Goal: Obtain resource: Download file/media

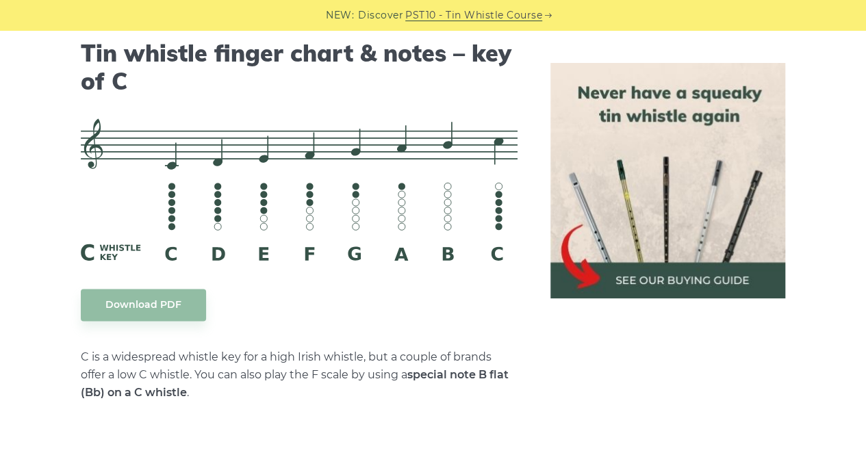
scroll to position [3424, 0]
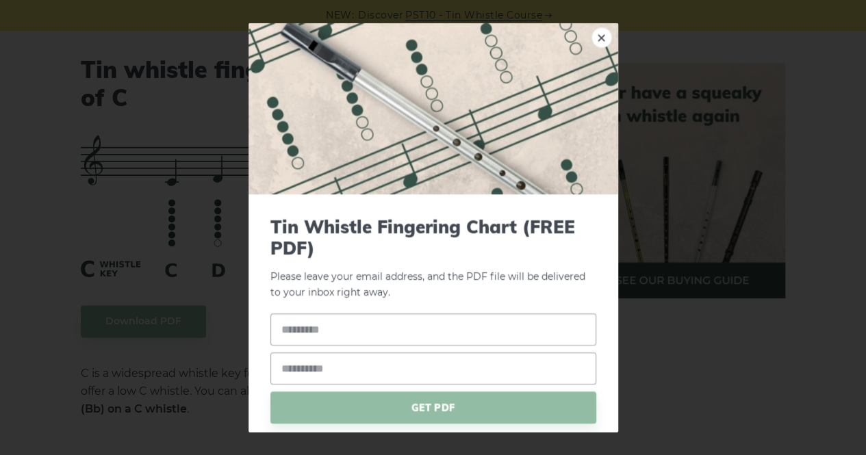
click at [350, 328] on input "text" at bounding box center [434, 330] width 326 height 32
type input "*******"
click at [340, 364] on input "email" at bounding box center [434, 369] width 326 height 32
type input "**********"
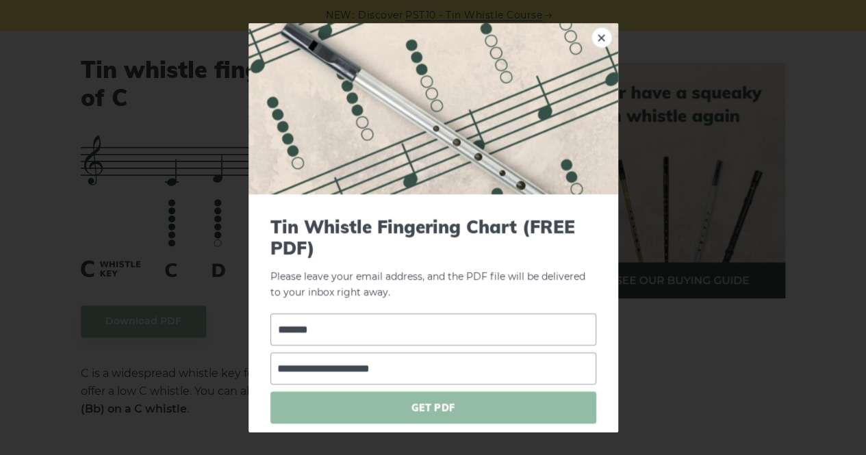
click at [464, 408] on span "GET PDF" at bounding box center [434, 408] width 326 height 32
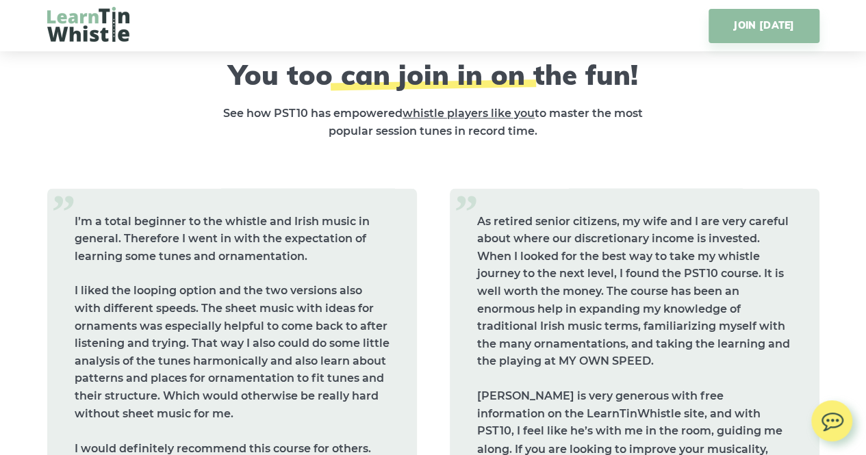
scroll to position [6096, 0]
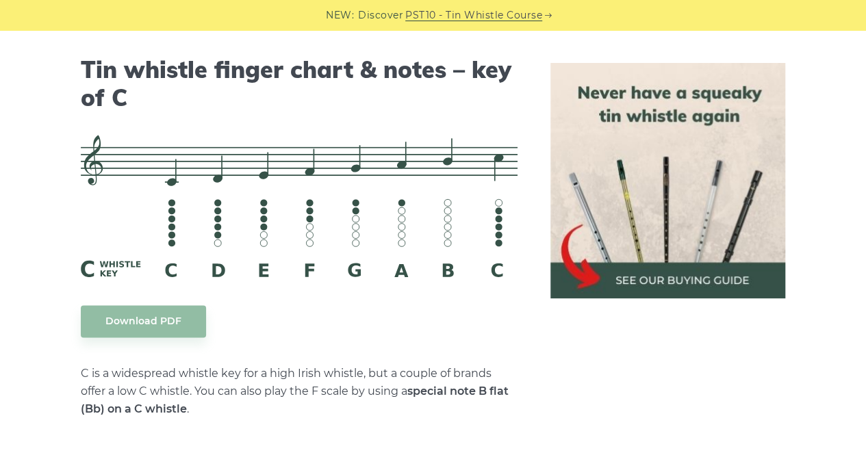
click at [716, 282] on img at bounding box center [669, 181] width 236 height 236
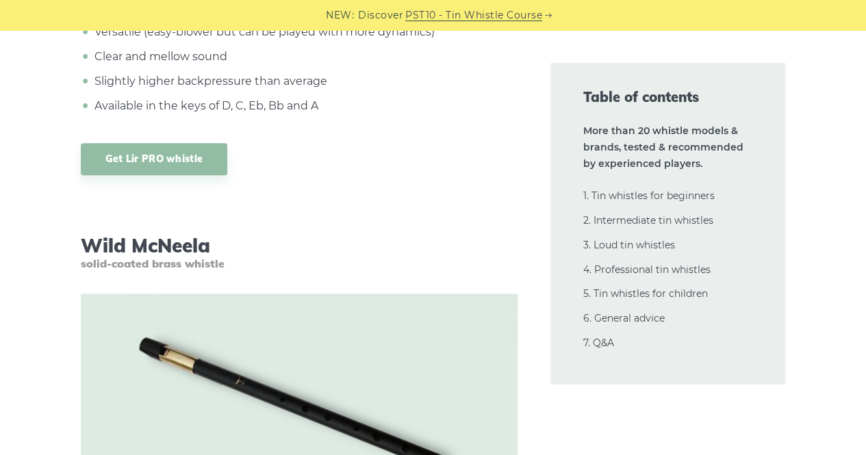
scroll to position [10753, 0]
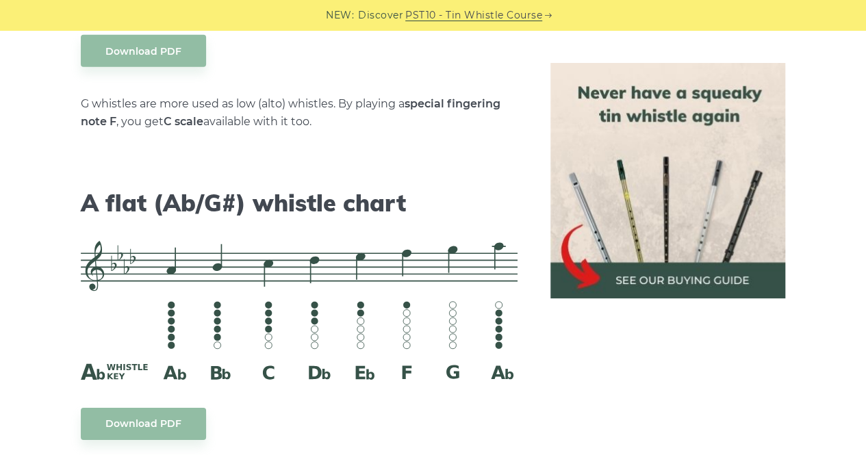
scroll to position [7260, 0]
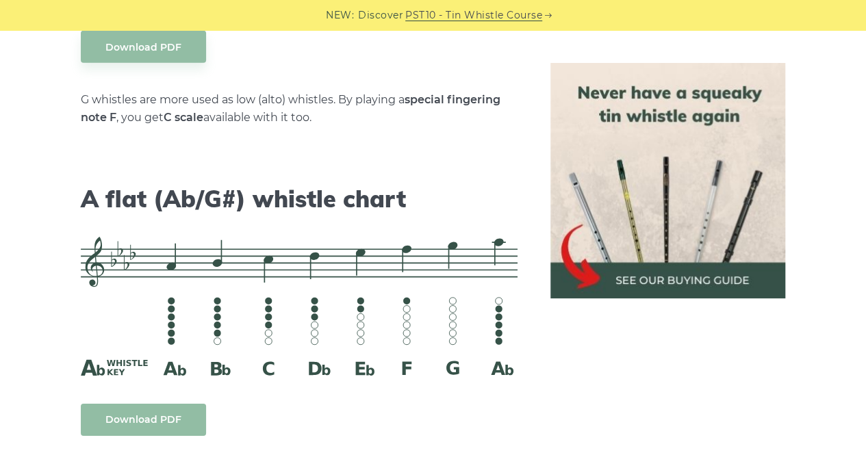
click at [161, 404] on link "Download PDF" at bounding box center [143, 420] width 125 height 32
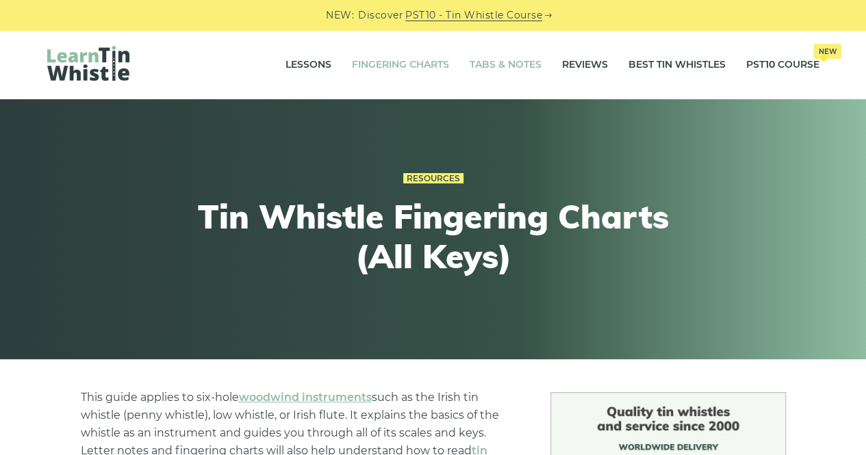
click at [510, 66] on link "Tabs & Notes" at bounding box center [506, 65] width 72 height 34
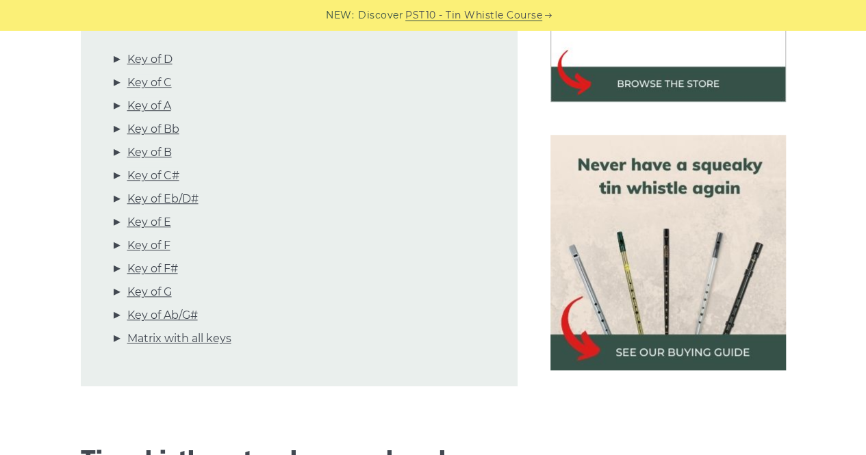
scroll to position [548, 0]
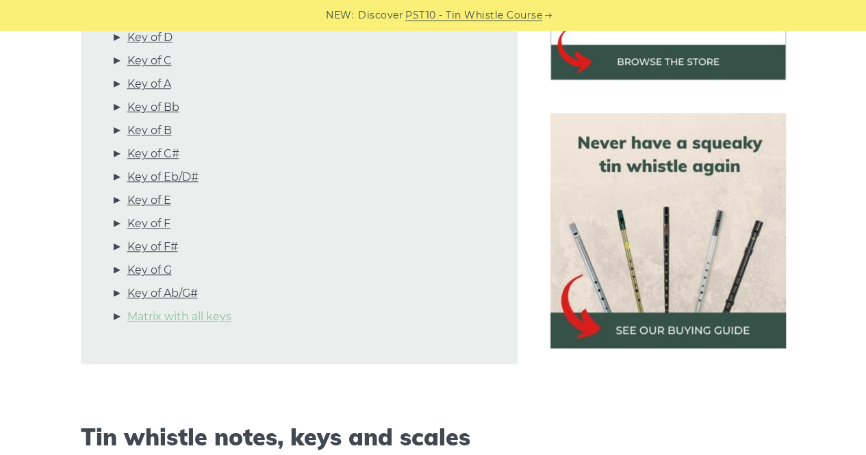
click at [201, 319] on link "Matrix with all keys" at bounding box center [179, 317] width 104 height 18
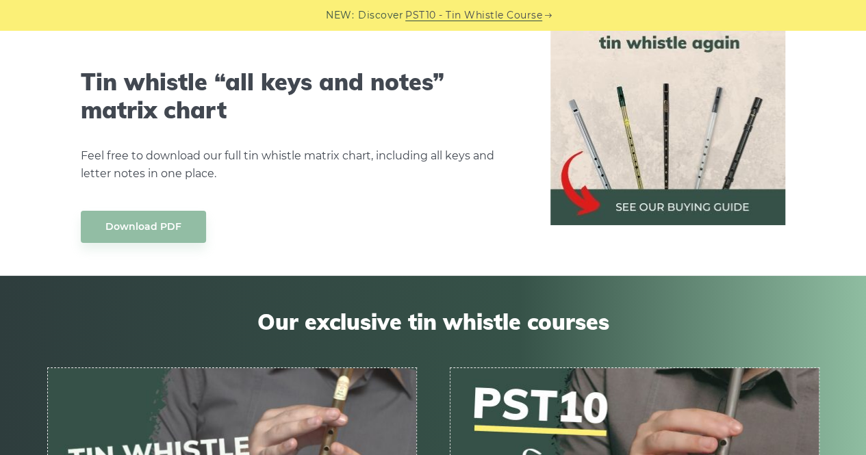
scroll to position [7682, 0]
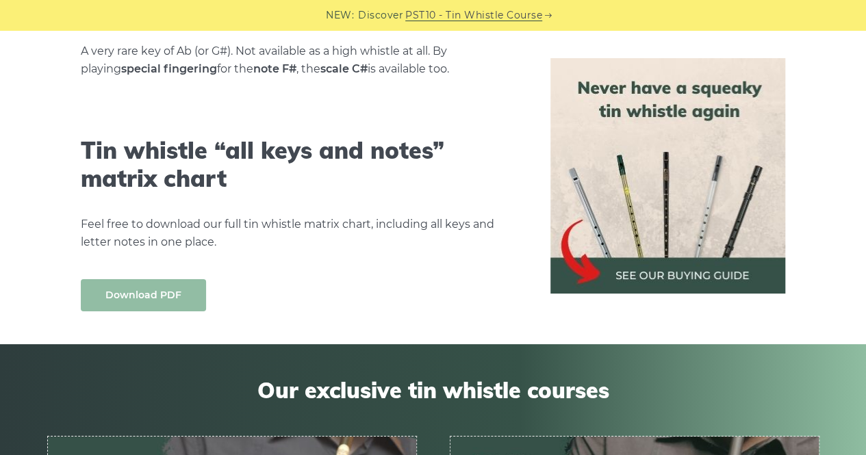
click at [152, 279] on link "Download PDF" at bounding box center [143, 295] width 125 height 32
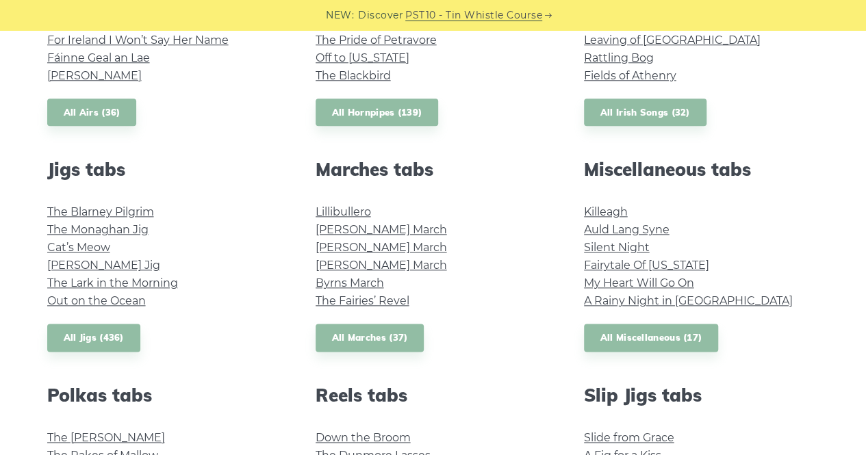
scroll to position [685, 0]
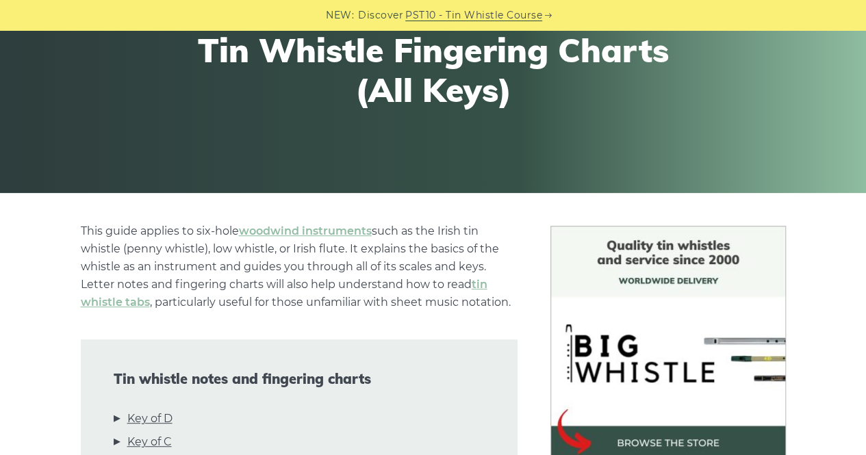
scroll to position [205, 0]
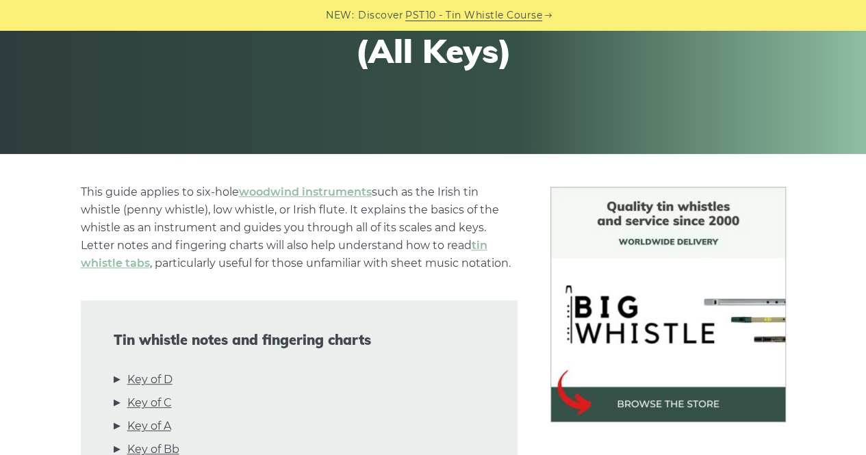
click at [668, 408] on img at bounding box center [669, 305] width 236 height 236
